Goal: Task Accomplishment & Management: Manage account settings

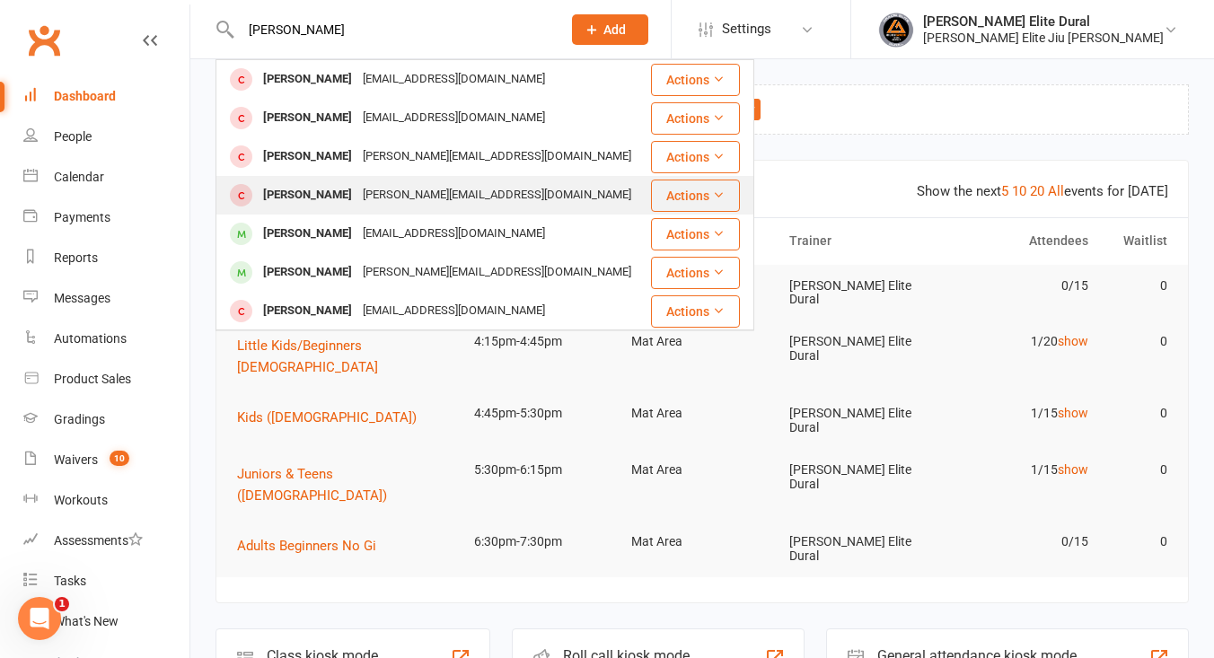
type input "[PERSON_NAME]"
click at [316, 195] on div "[PERSON_NAME]" at bounding box center [308, 195] width 100 height 26
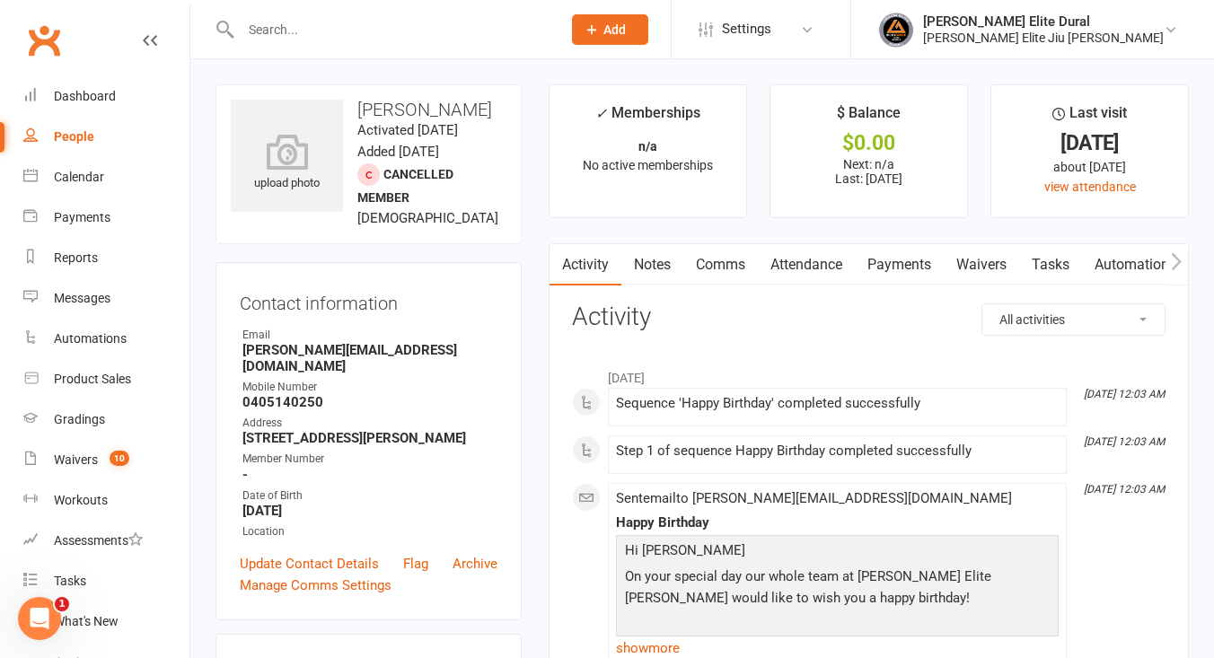
click at [890, 269] on link "Payments" at bounding box center [899, 264] width 89 height 41
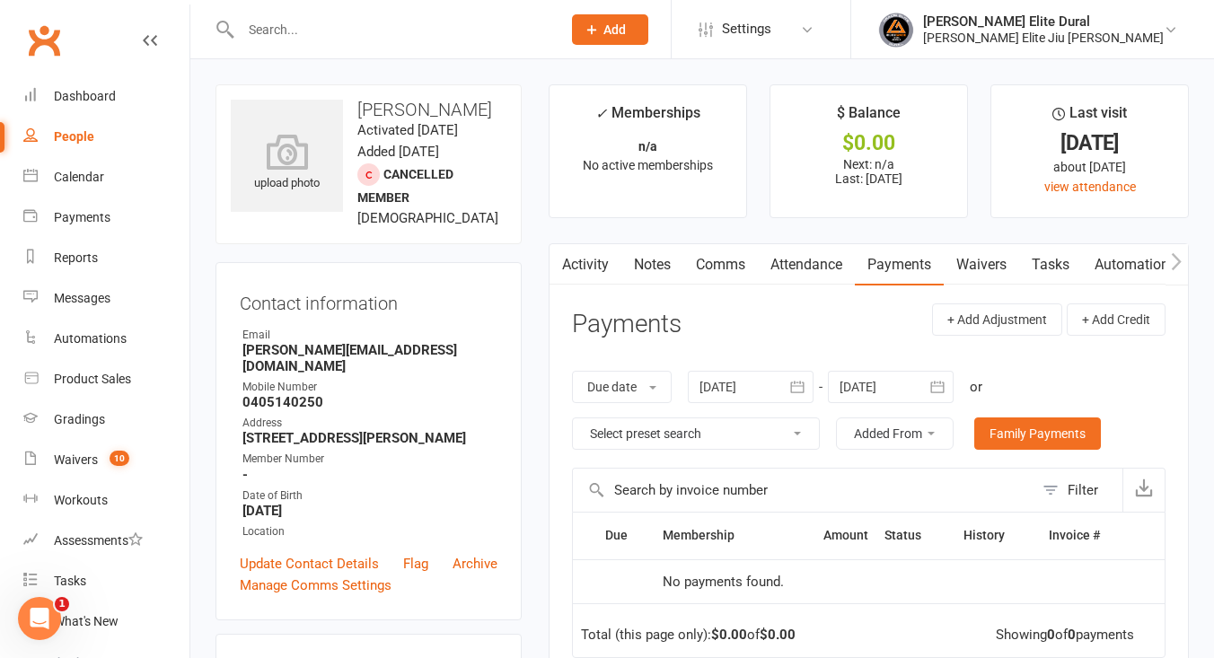
click at [378, 28] on input "text" at bounding box center [391, 29] width 313 height 25
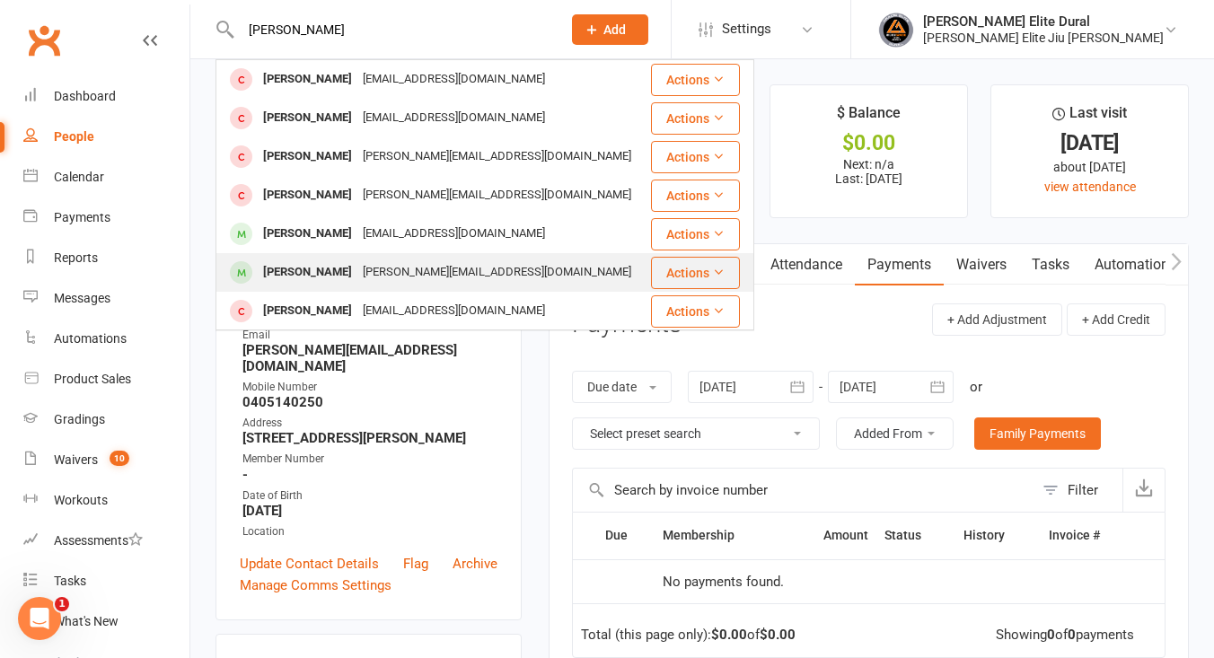
type input "[PERSON_NAME]"
click at [314, 278] on div "[PERSON_NAME]" at bounding box center [308, 273] width 100 height 26
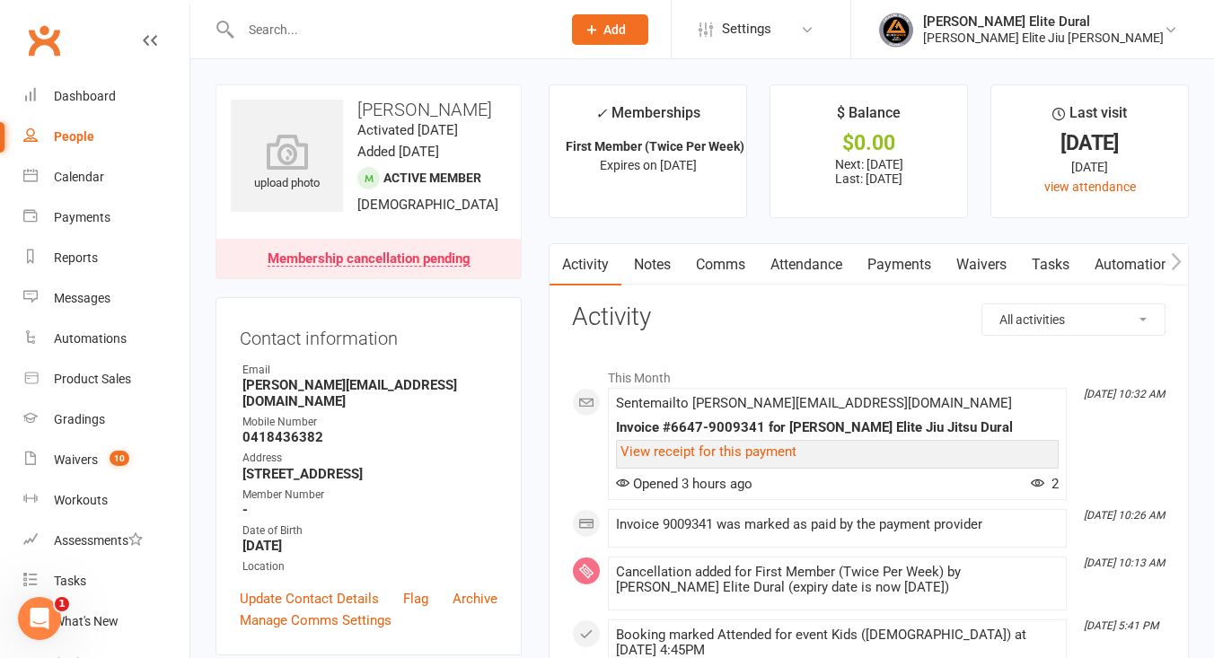
click at [916, 265] on link "Payments" at bounding box center [899, 264] width 89 height 41
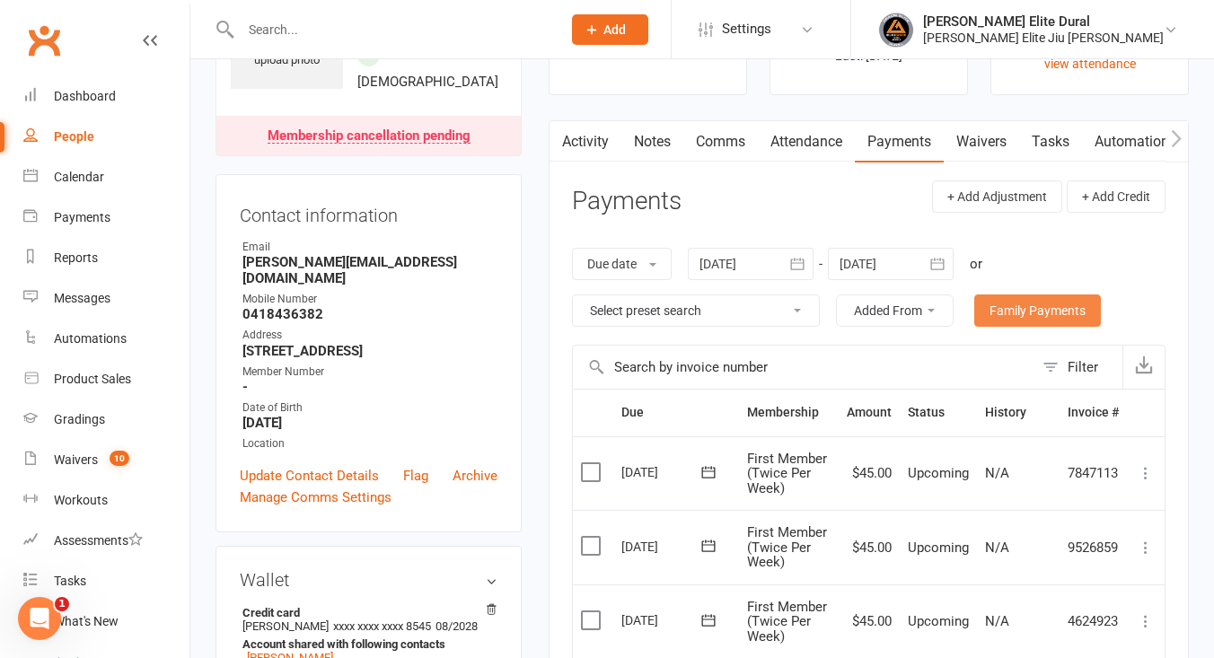
scroll to position [86, 0]
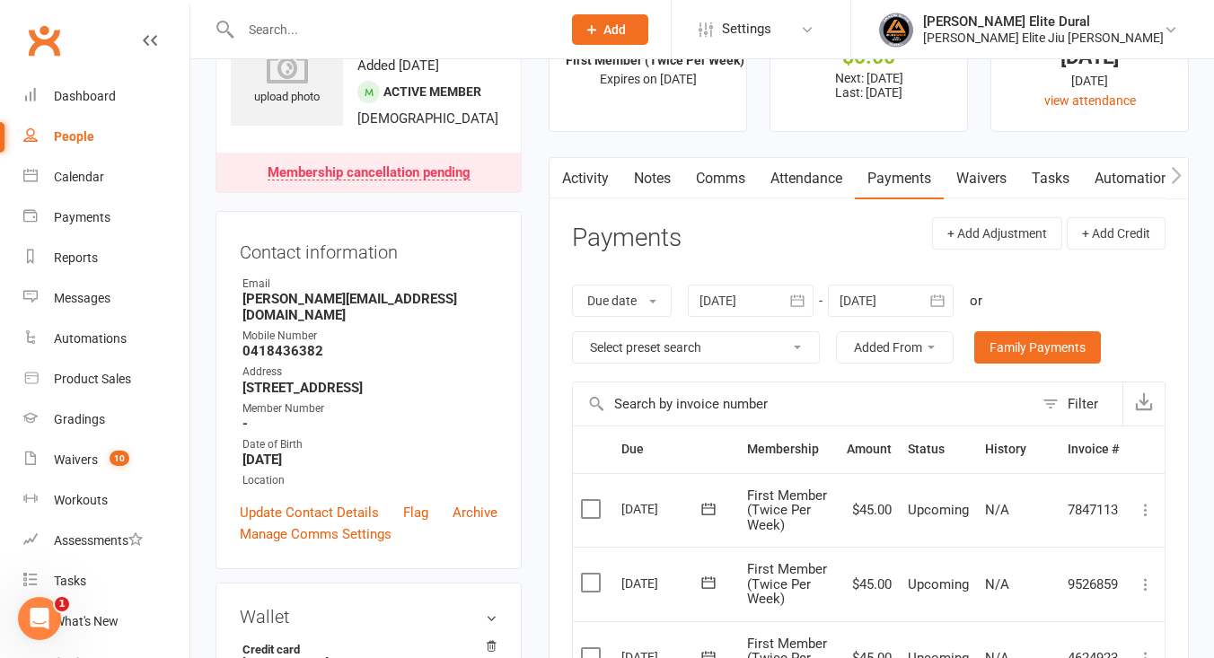
click at [938, 301] on icon "button" at bounding box center [938, 301] width 18 height 18
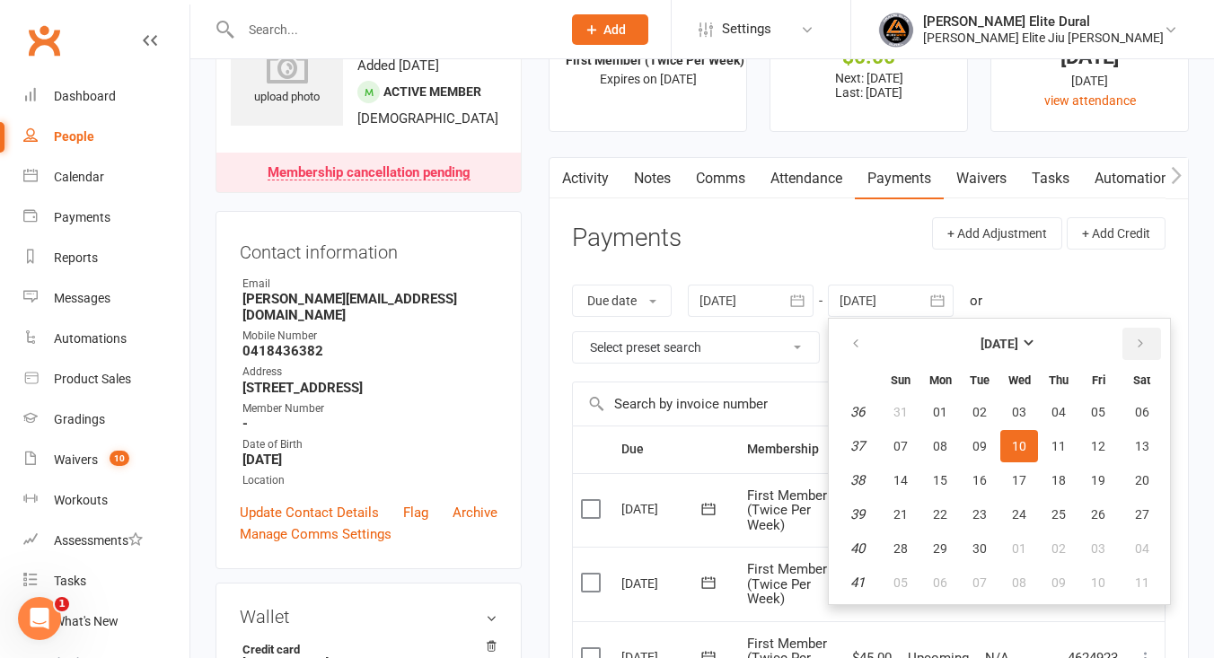
click at [1145, 348] on icon "button" at bounding box center [1140, 344] width 13 height 14
click at [1140, 581] on span "08" at bounding box center [1142, 583] width 14 height 14
type input "[DATE]"
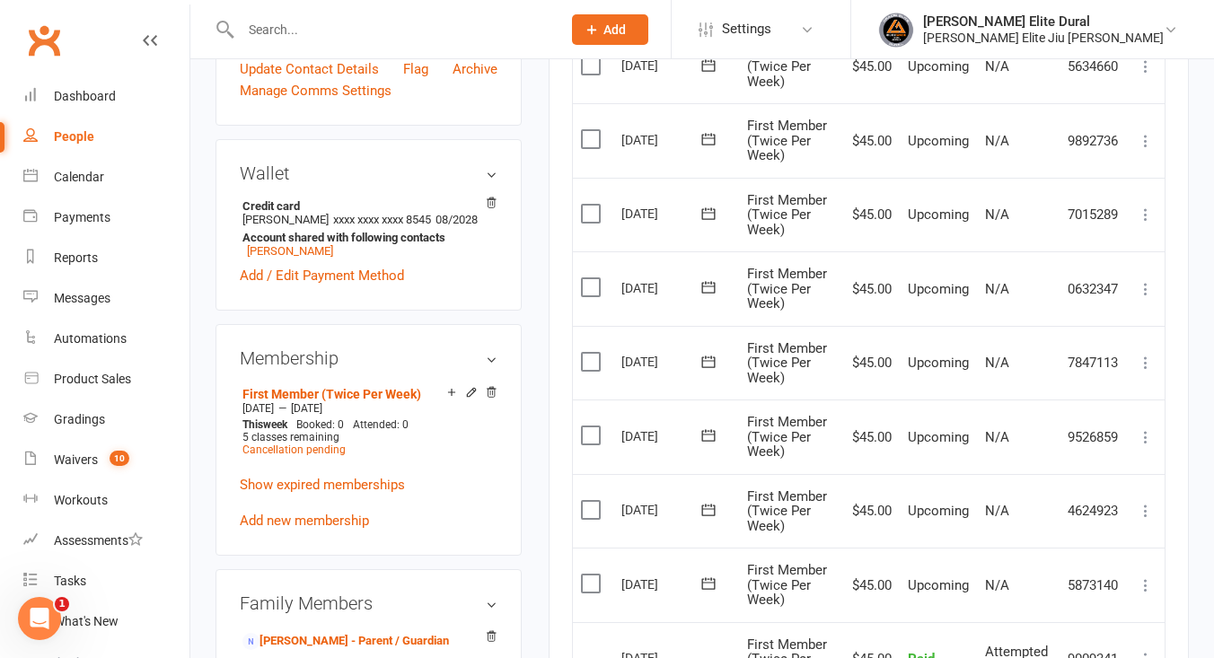
scroll to position [387, 0]
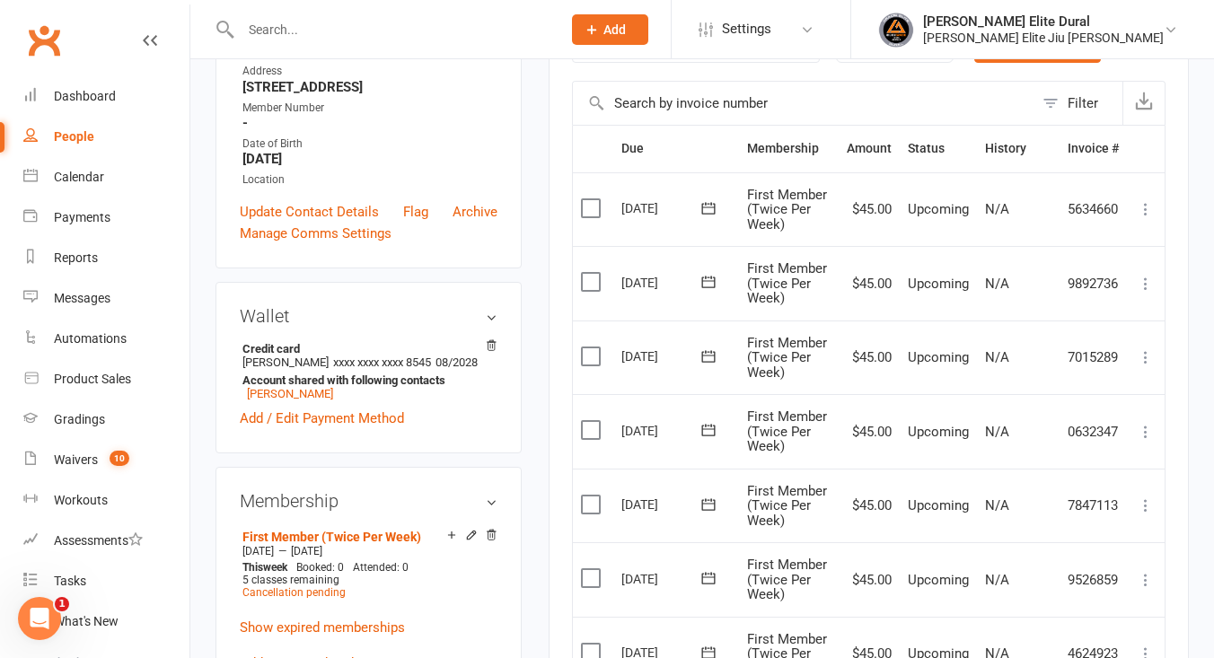
click at [1142, 279] on icon at bounding box center [1146, 284] width 18 height 18
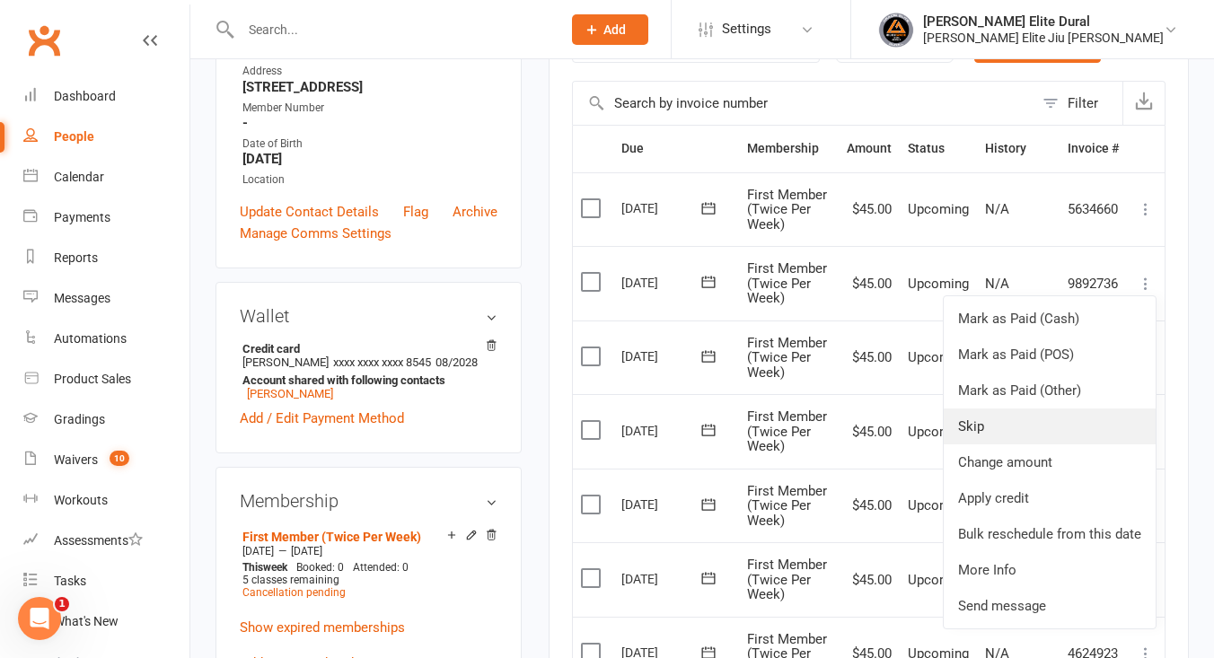
click at [1017, 424] on link "Skip" at bounding box center [1050, 427] width 212 height 36
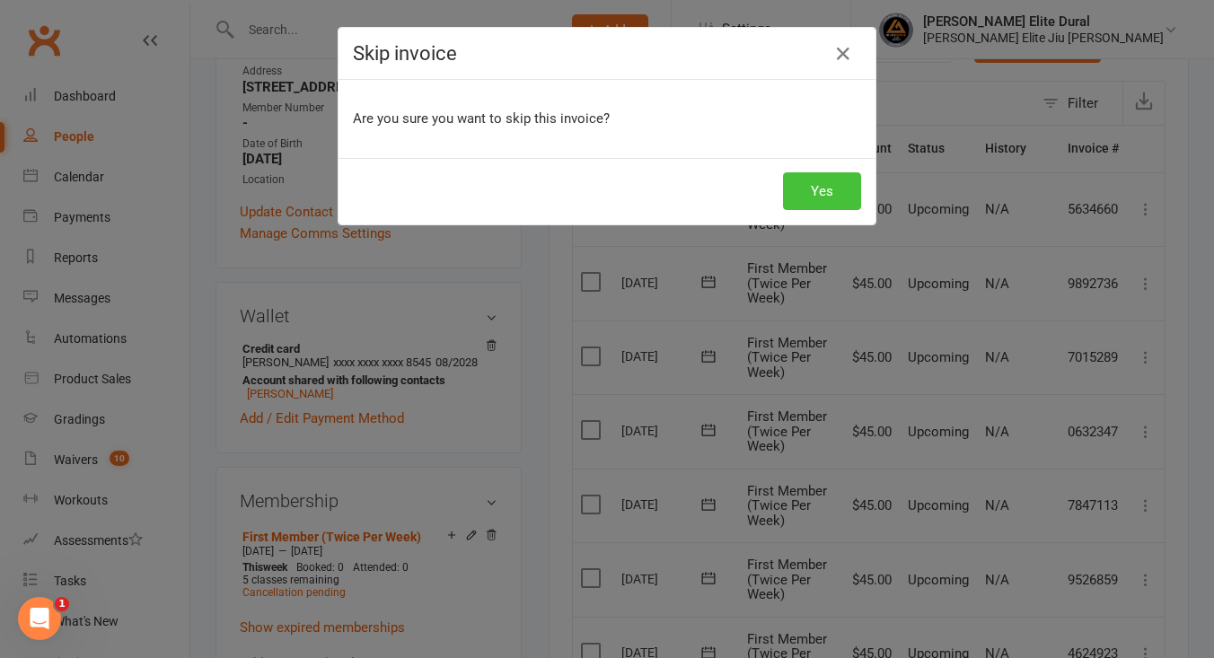
click at [816, 190] on button "Yes" at bounding box center [822, 191] width 78 height 38
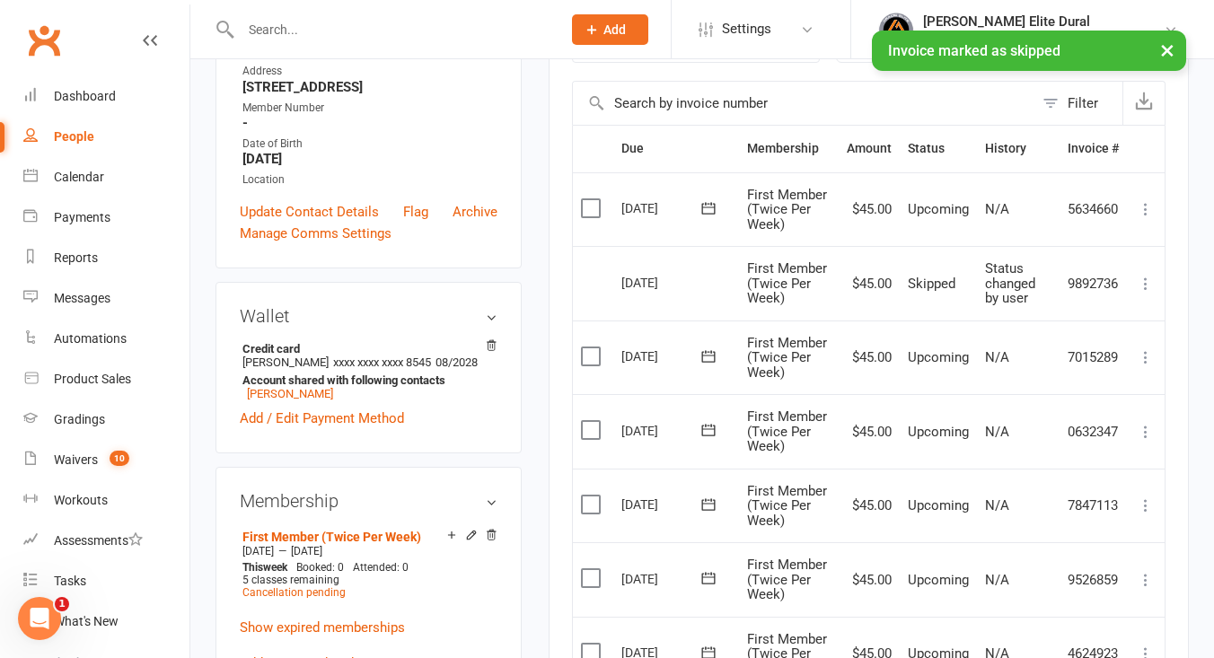
click at [1148, 211] on icon at bounding box center [1146, 209] width 18 height 18
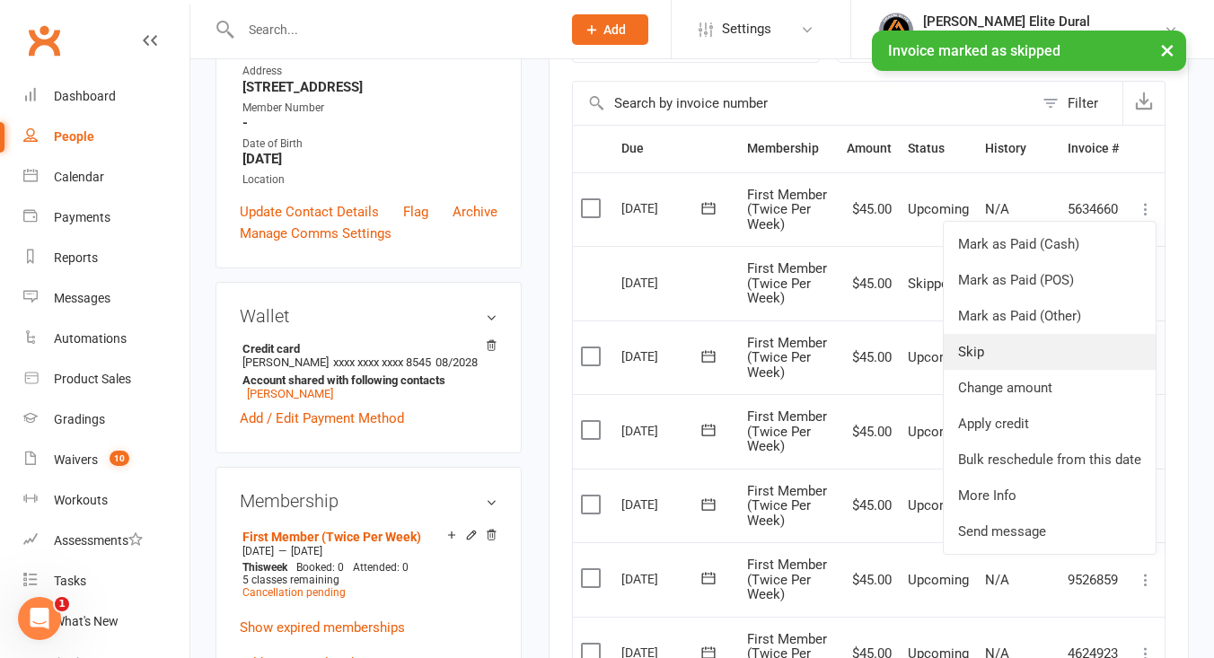
click at [1015, 357] on link "Skip" at bounding box center [1050, 352] width 212 height 36
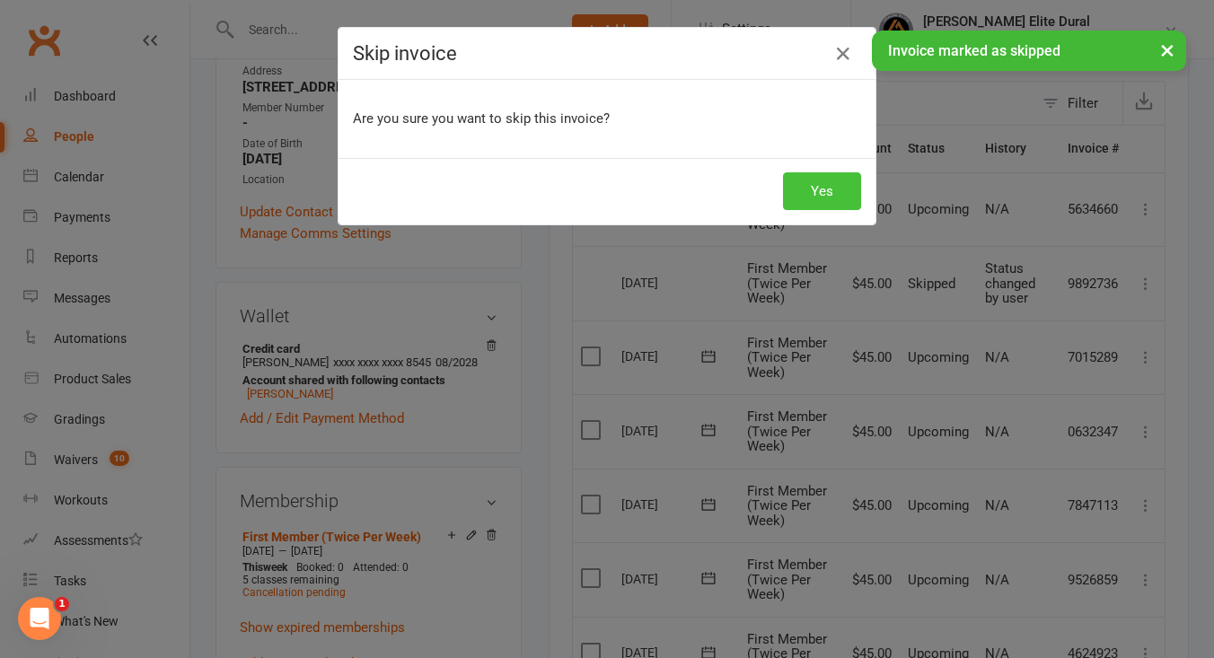
click at [831, 197] on button "Yes" at bounding box center [822, 191] width 78 height 38
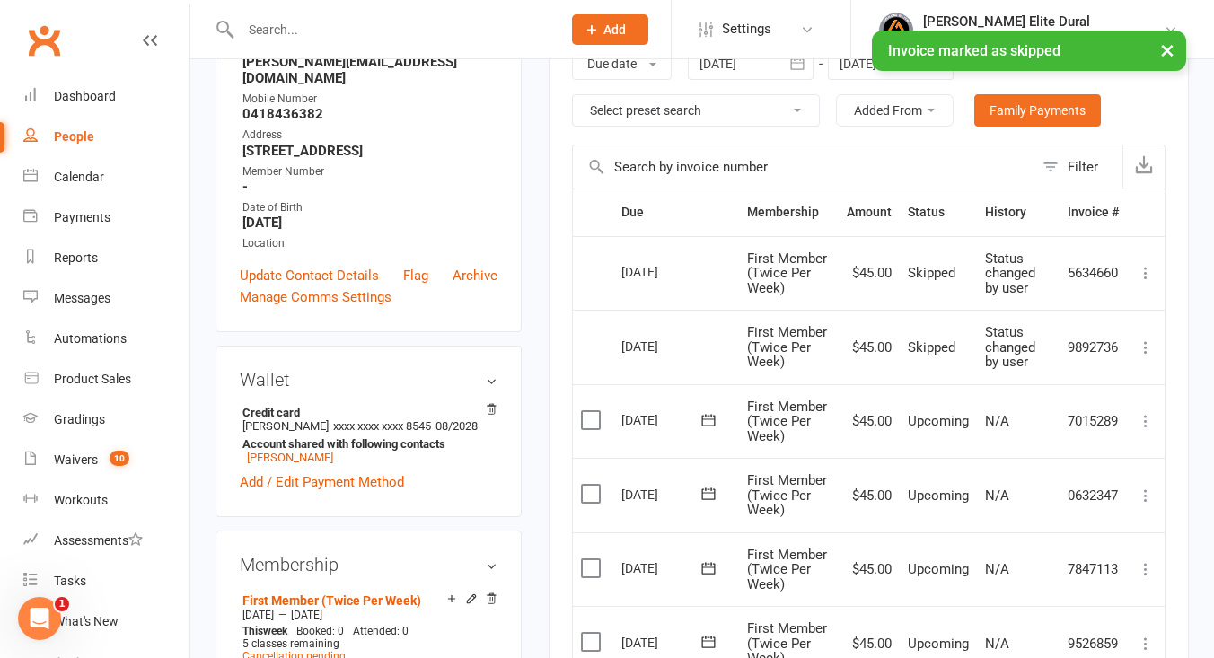
scroll to position [310, 0]
